Goal: Information Seeking & Learning: Learn about a topic

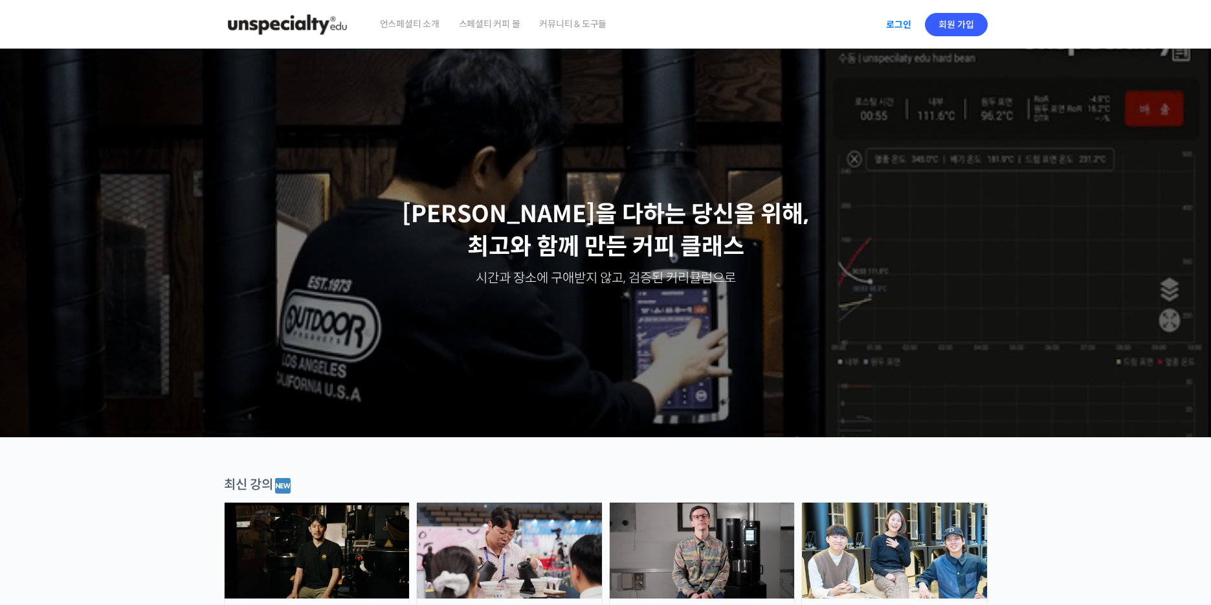
click at [887, 19] on link "로그인" at bounding box center [898, 25] width 41 height 30
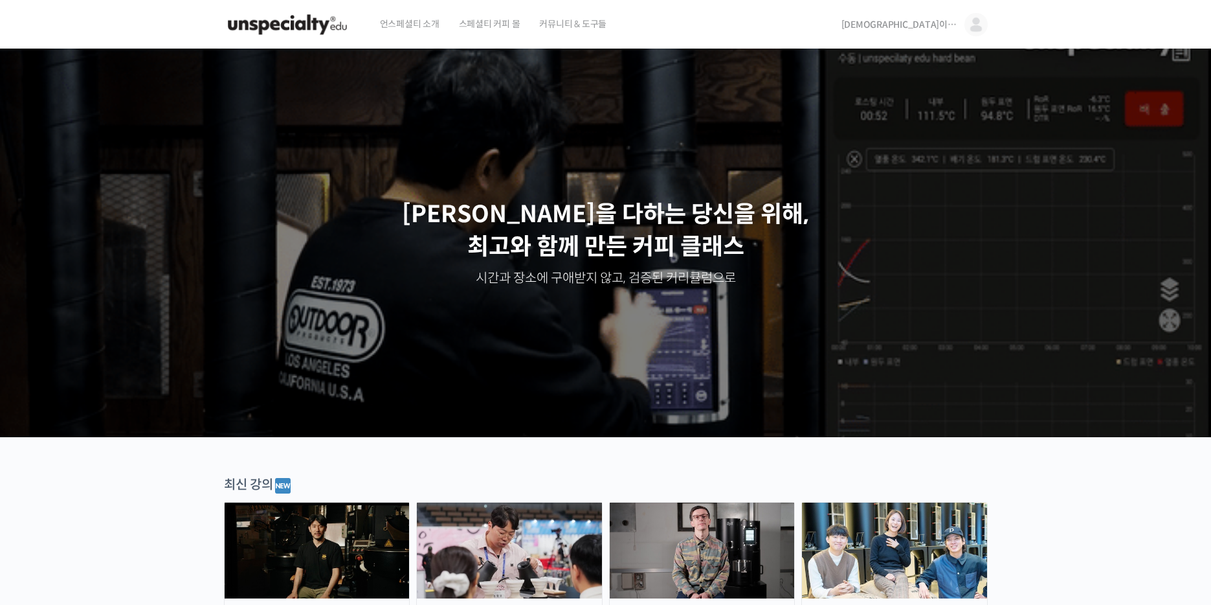
click at [946, 25] on span "신이라부러" at bounding box center [900, 25] width 117 height 12
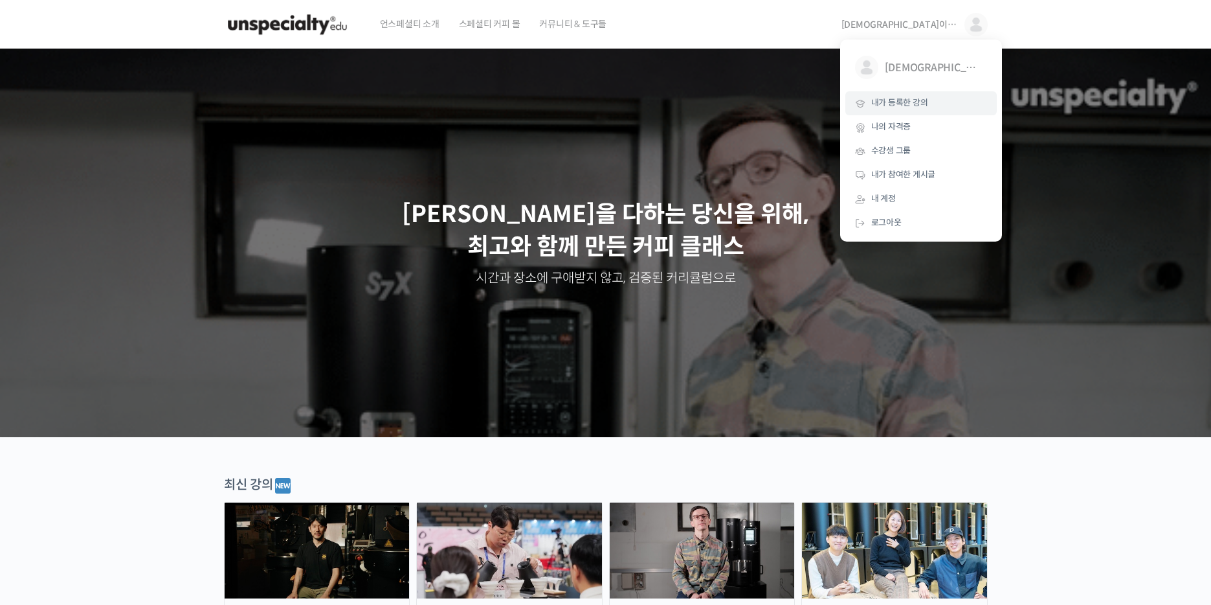
click at [904, 108] on span "내가 등록한 강의" at bounding box center [899, 102] width 57 height 11
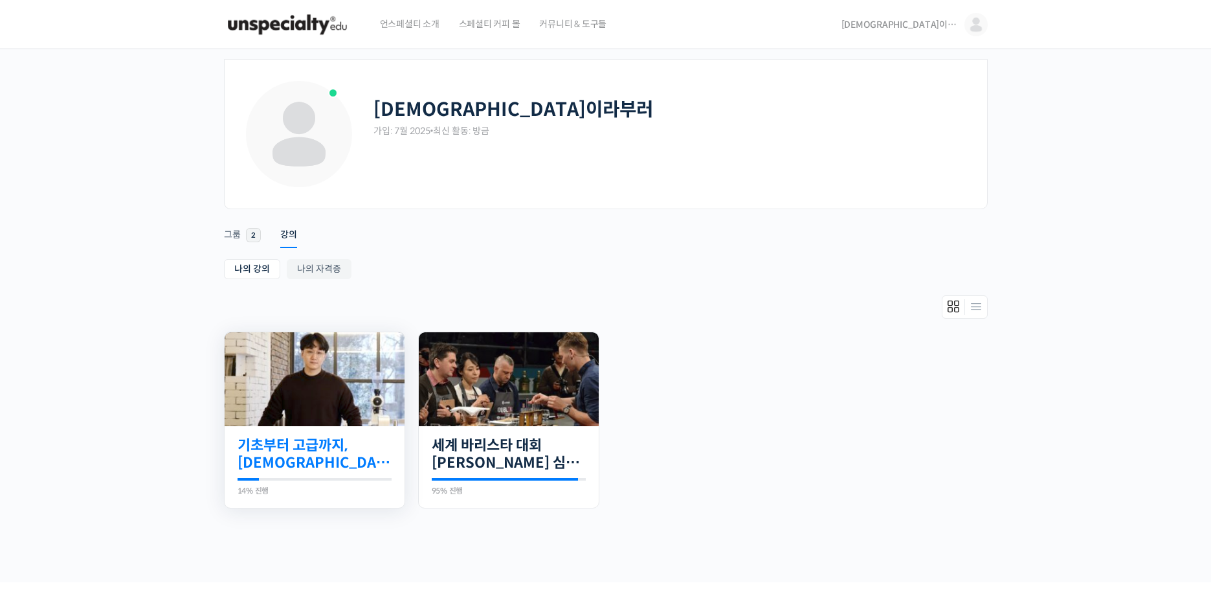
click at [359, 455] on link "기초부터 고급까지, [DEMOGRAPHIC_DATA] 국가대표 [PERSON_NAME] 바리[PERSON_NAME]의 브루잉 클래스" at bounding box center [315, 454] width 154 height 36
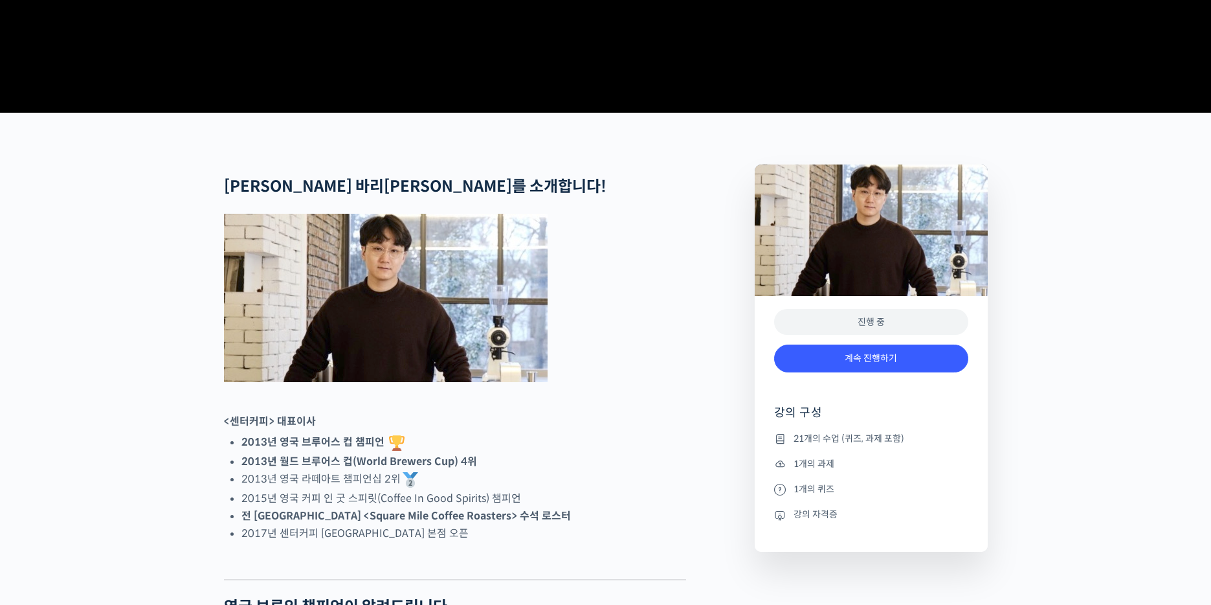
scroll to position [518, 0]
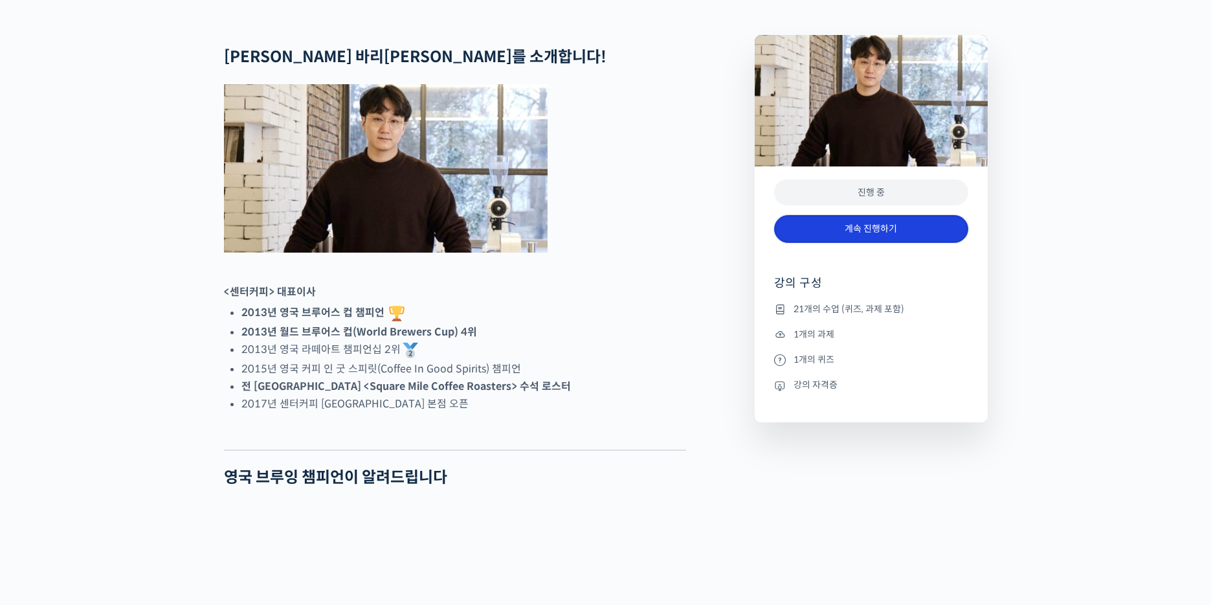
click at [919, 243] on link "계속 진행하기" at bounding box center [871, 229] width 194 height 28
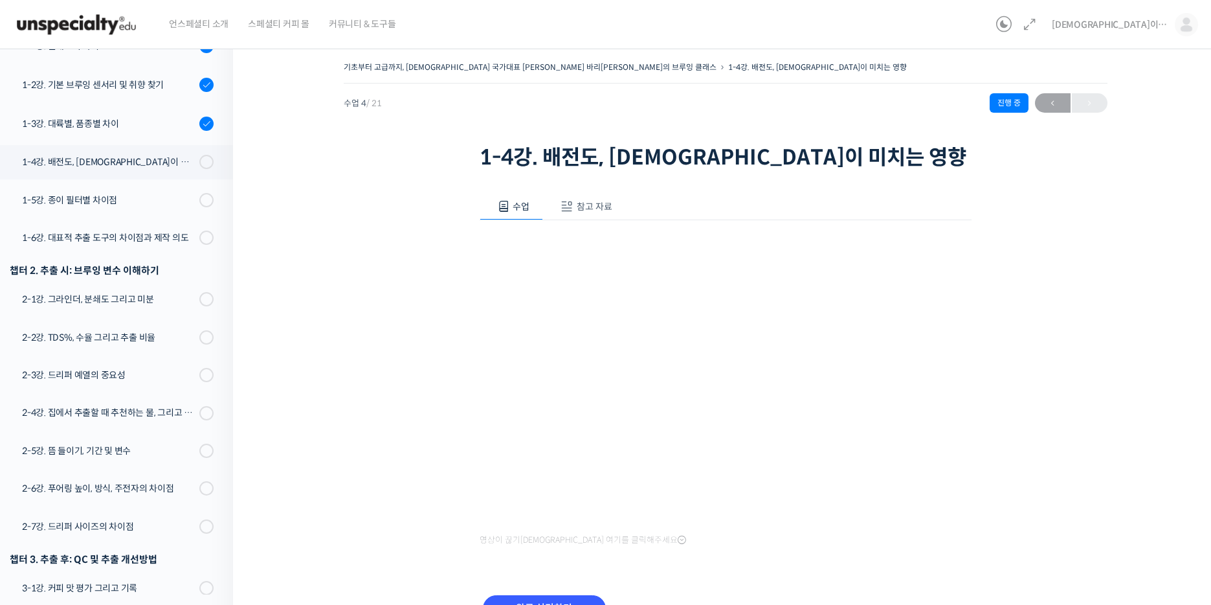
scroll to position [306, 0]
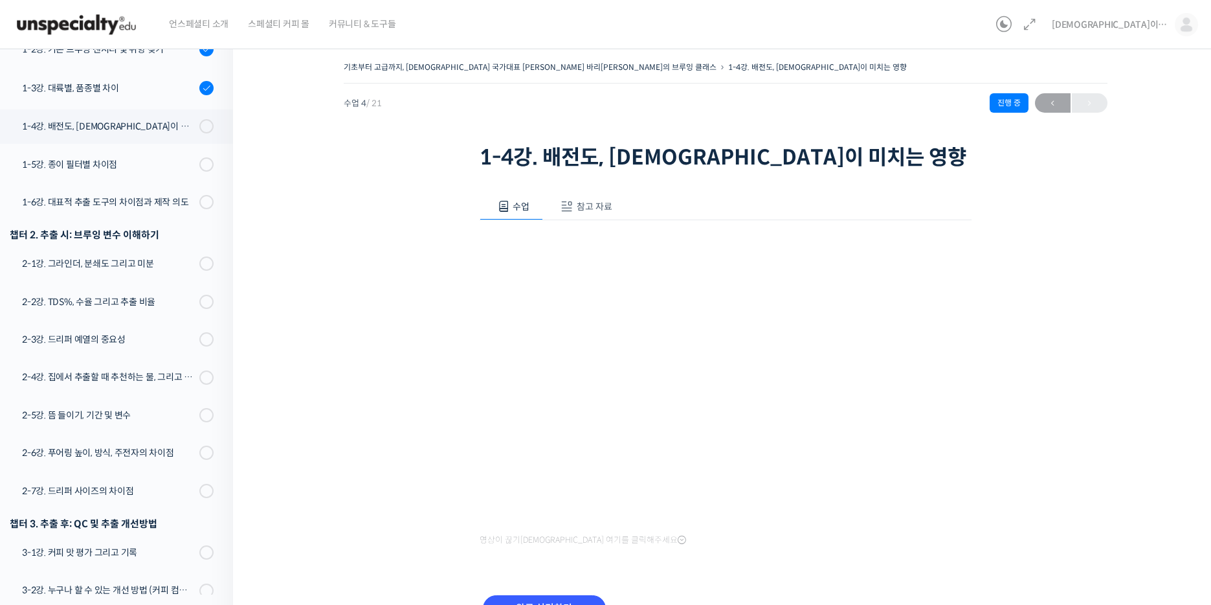
click at [608, 205] on span "참고 자료" at bounding box center [595, 207] width 36 height 12
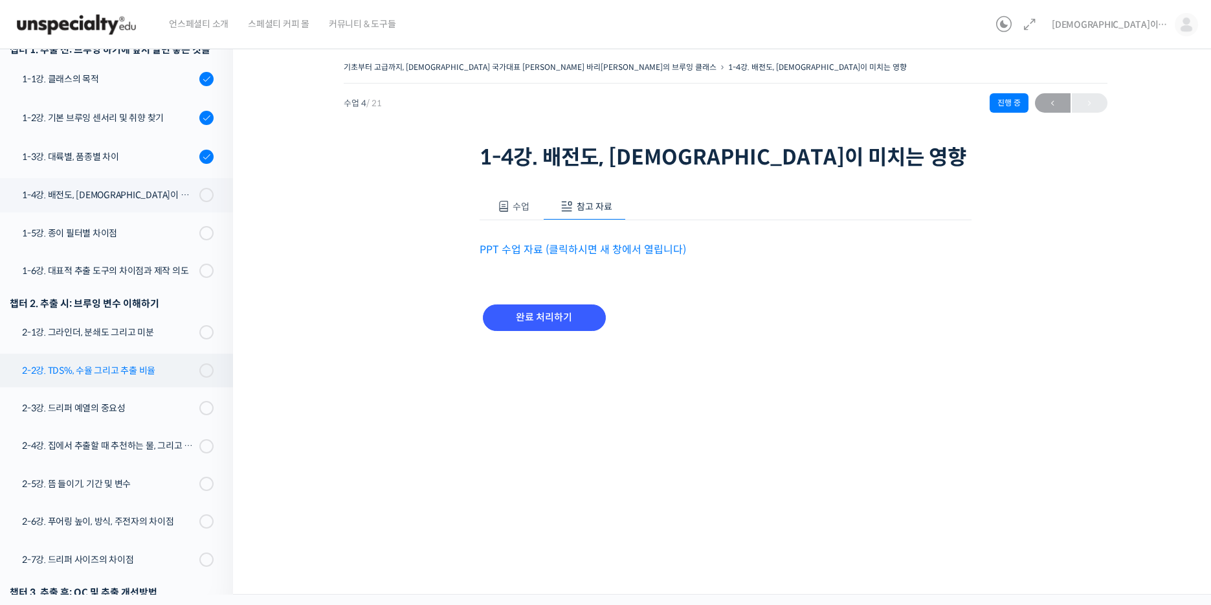
scroll to position [111, 0]
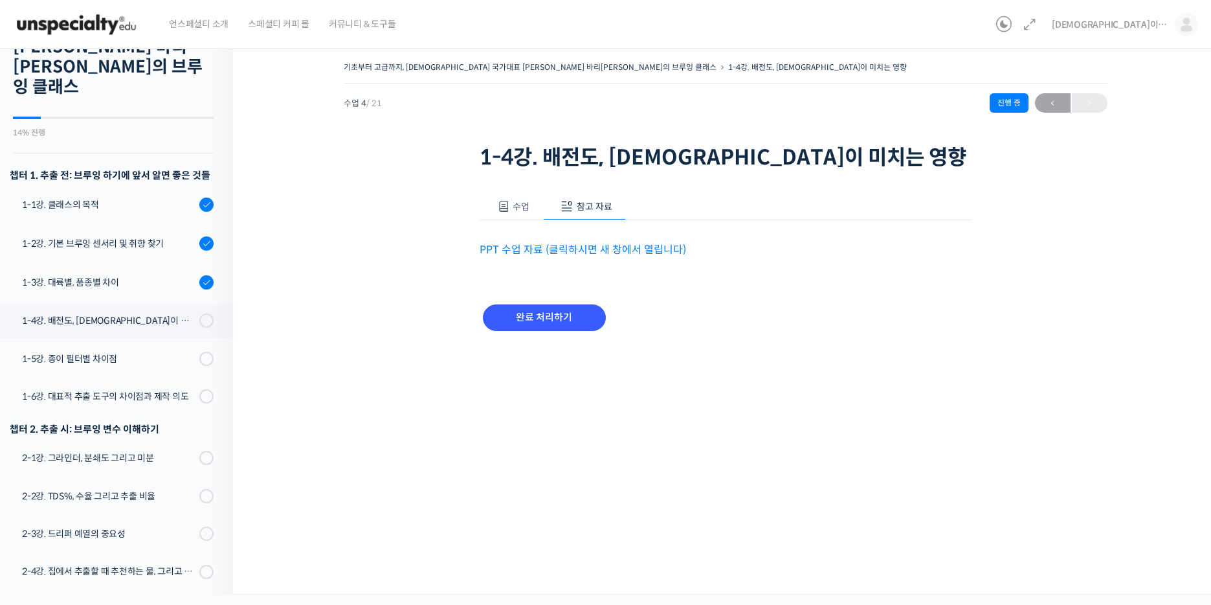
click at [622, 256] on link "PPT 수업 자료 (클릭하시면 새 창에서 열립니다)" at bounding box center [583, 250] width 206 height 14
click at [76, 351] on div "1-5강. 종이 필터별 차이점" at bounding box center [108, 358] width 173 height 14
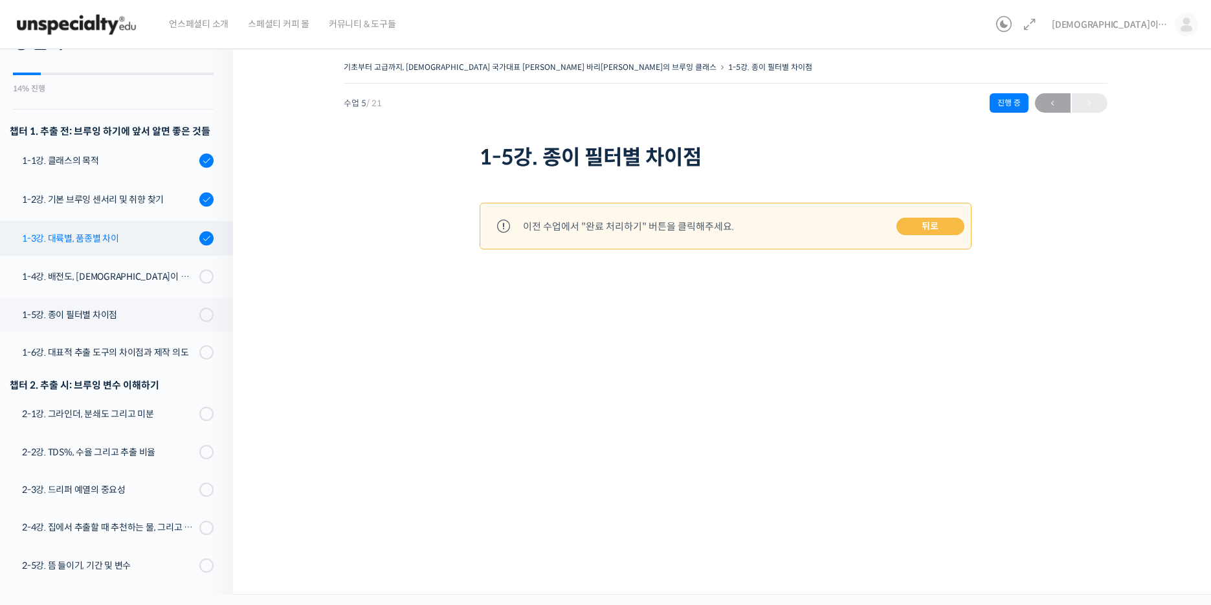
scroll to position [149, 0]
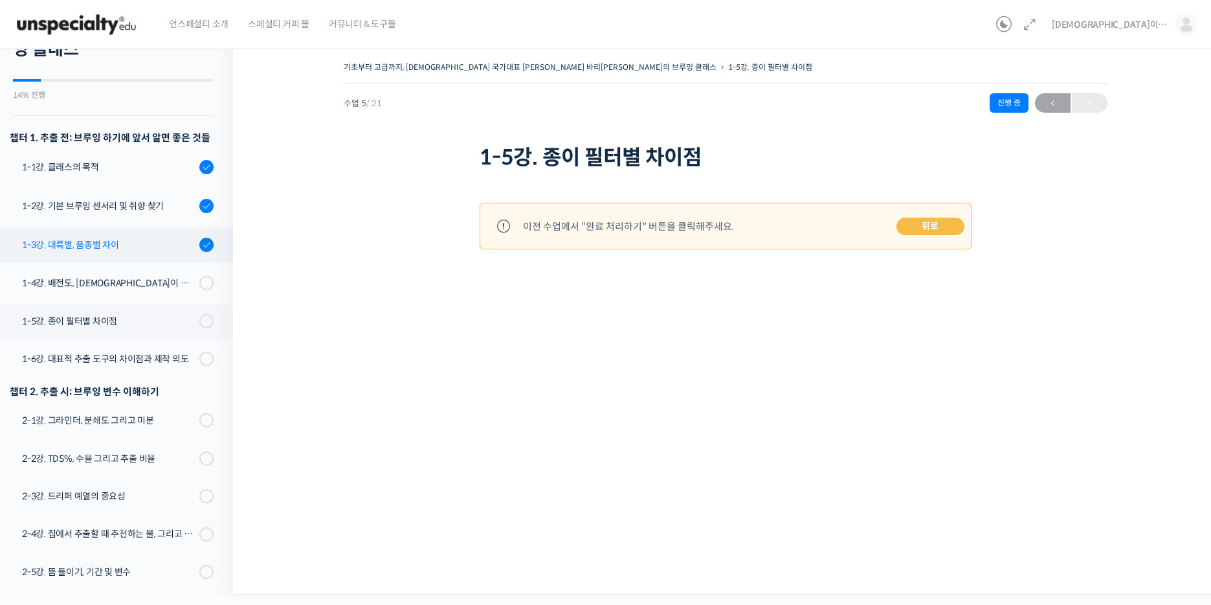
click at [103, 238] on div "1-3강. 대륙별, 품종별 차이" at bounding box center [108, 245] width 173 height 14
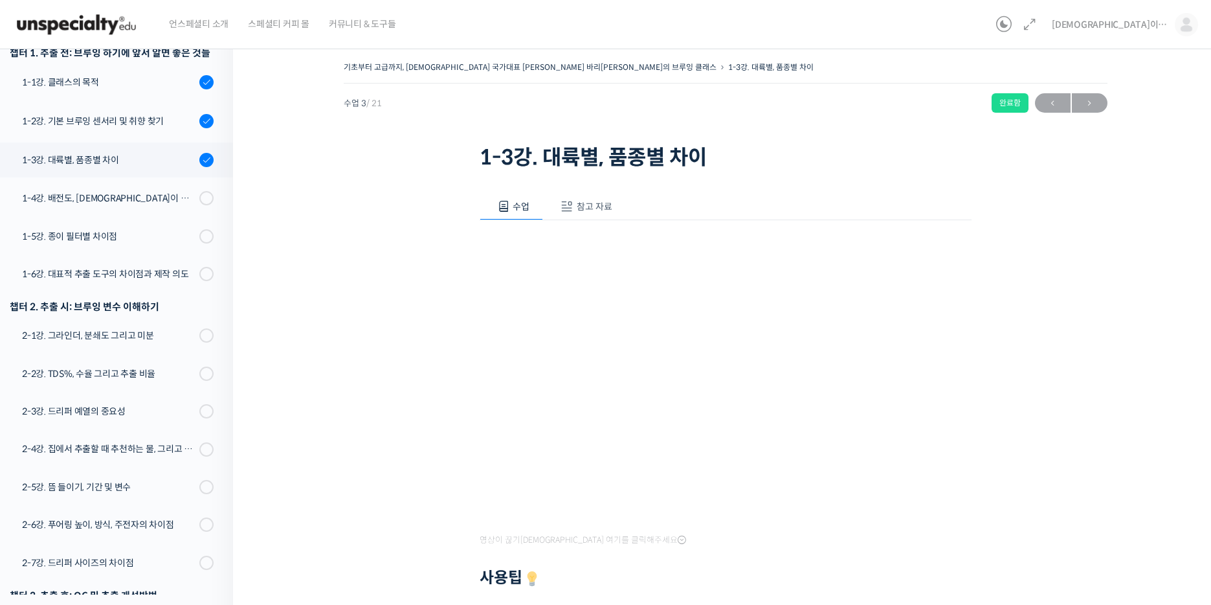
scroll to position [267, 0]
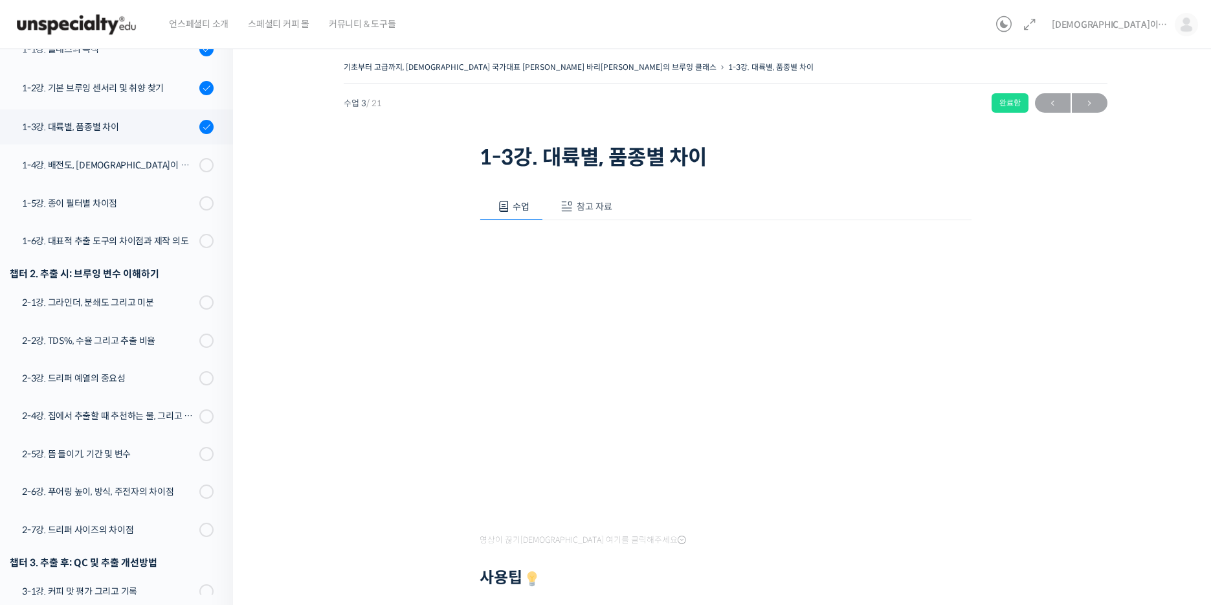
click at [608, 217] on button "참고 자료" at bounding box center [584, 206] width 83 height 27
click at [627, 254] on link "PPT 수업 자료 (클릭하시면 새 창에서 열립니다)" at bounding box center [583, 250] width 206 height 14
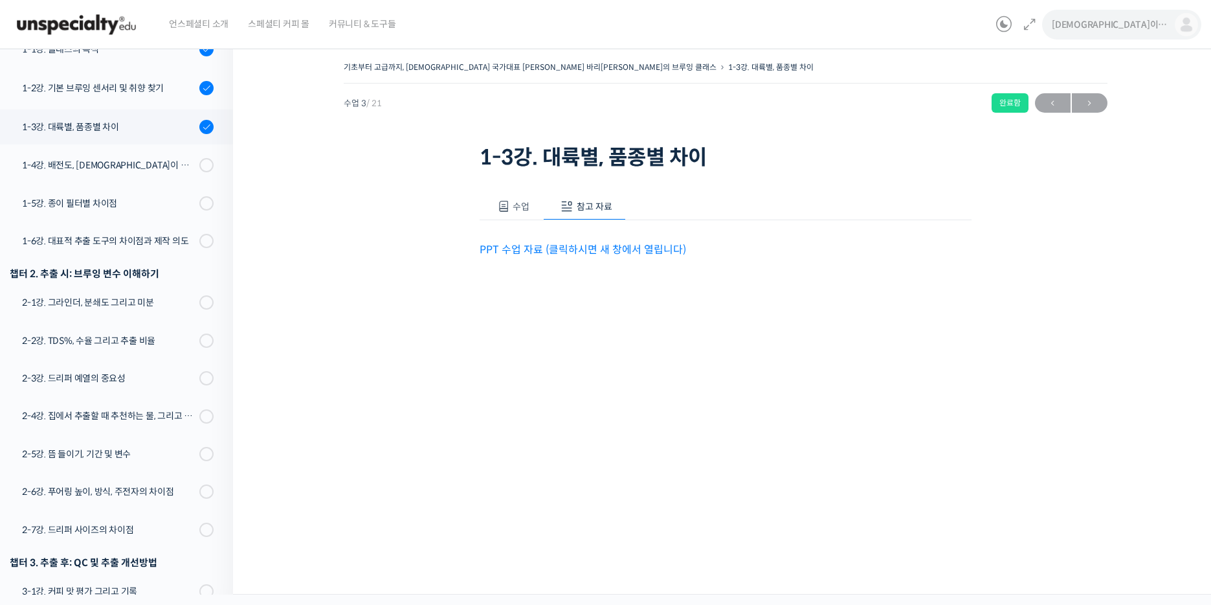
click at [1183, 27] on img at bounding box center [1186, 24] width 23 height 23
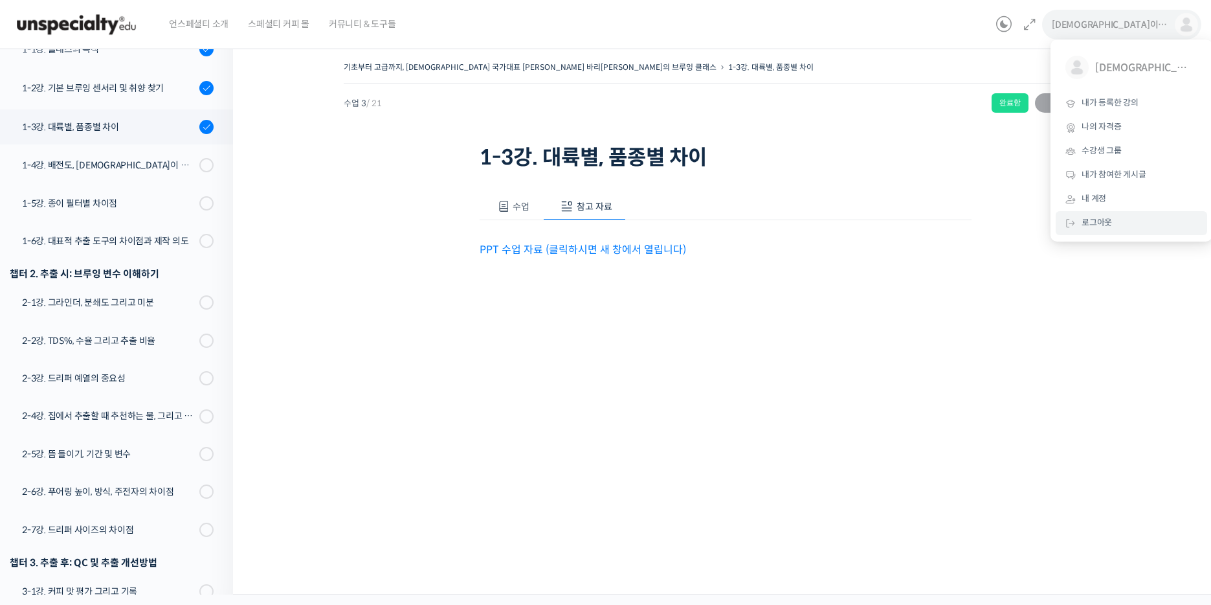
click at [1091, 232] on link "로그아웃" at bounding box center [1131, 223] width 151 height 24
